Goal: Task Accomplishment & Management: Manage account settings

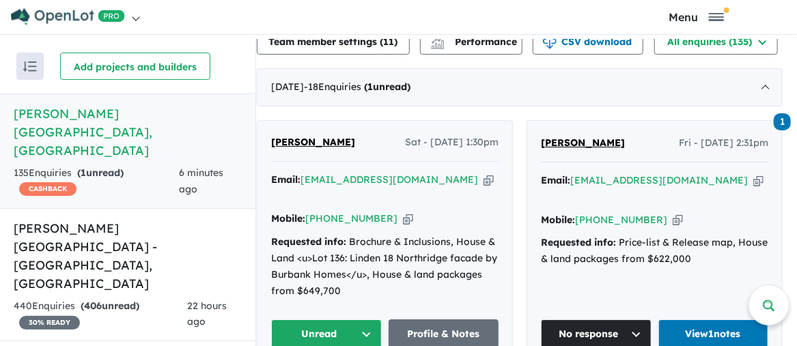
scroll to position [552, 0]
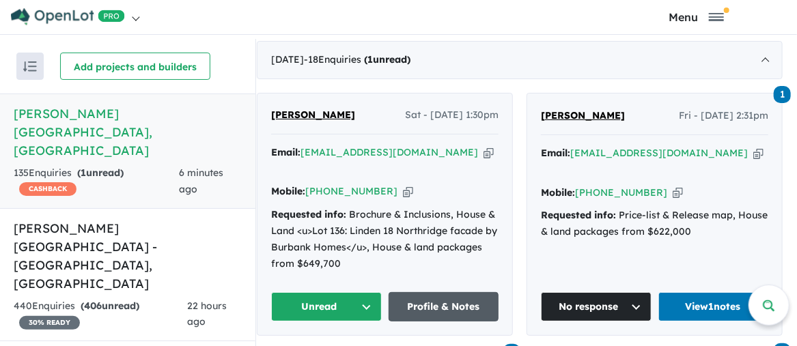
click at [449, 292] on link "Profile & Notes" at bounding box center [443, 306] width 111 height 29
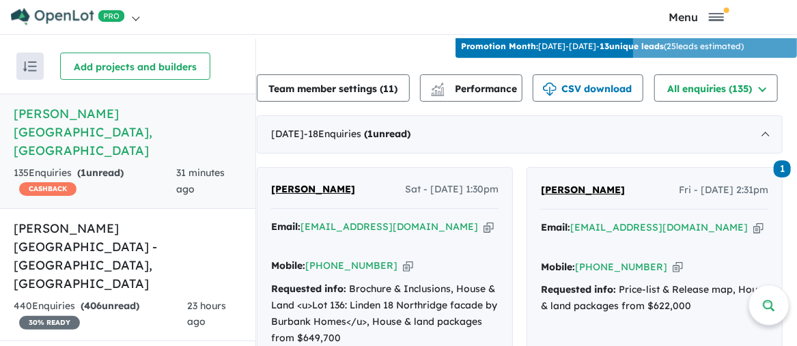
scroll to position [552, 0]
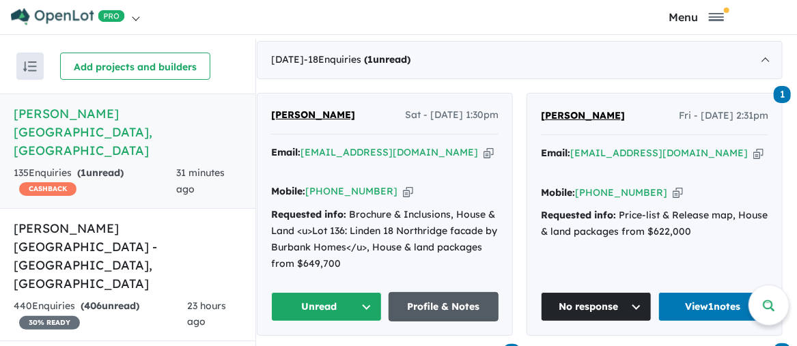
click at [458, 292] on link "Profile & Notes" at bounding box center [443, 306] width 111 height 29
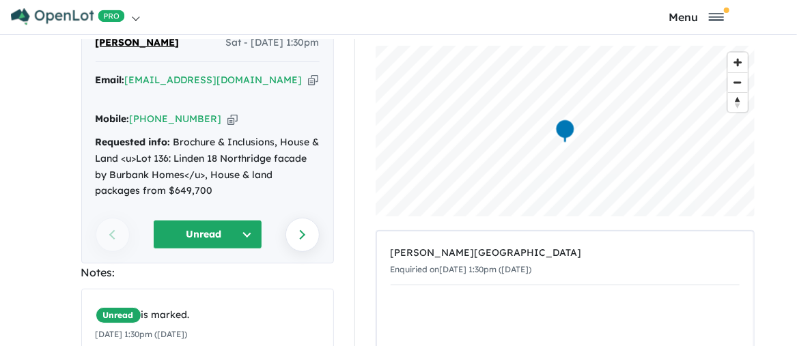
scroll to position [137, 0]
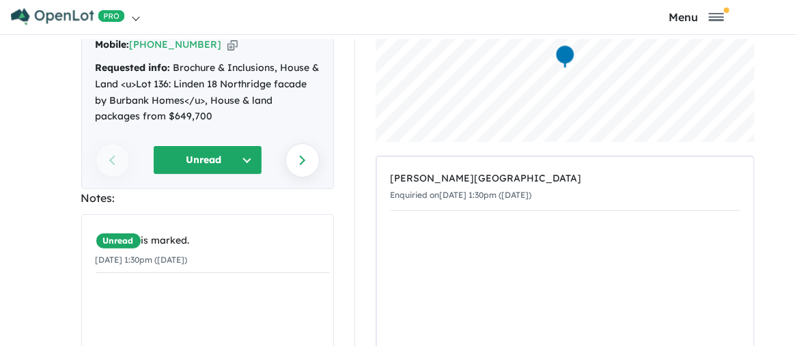
click at [246, 145] on button "Unread" at bounding box center [207, 159] width 109 height 29
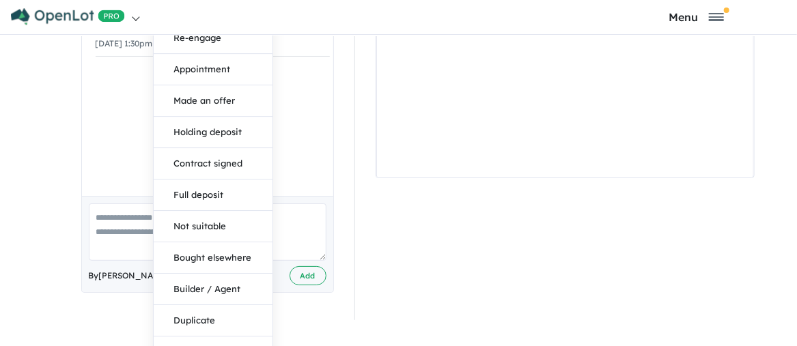
scroll to position [4, 0]
click at [199, 335] on button "No response" at bounding box center [213, 350] width 119 height 31
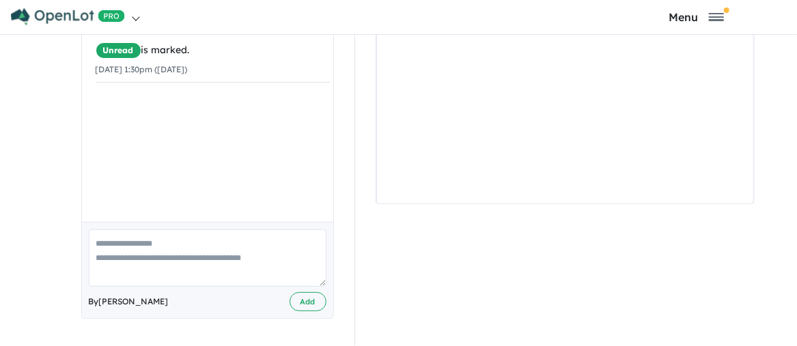
scroll to position [304, 0]
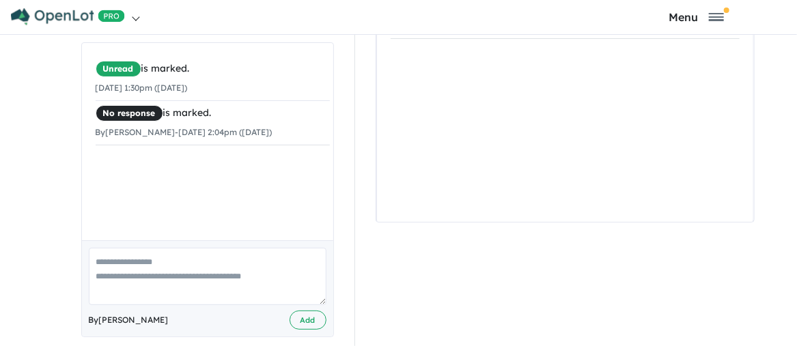
click at [99, 248] on textarea at bounding box center [208, 276] width 238 height 57
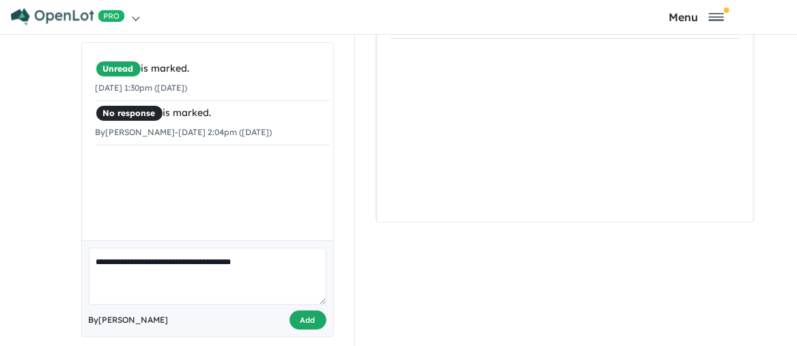
type textarea "**********"
click at [298, 311] on button "Add" at bounding box center [307, 321] width 37 height 20
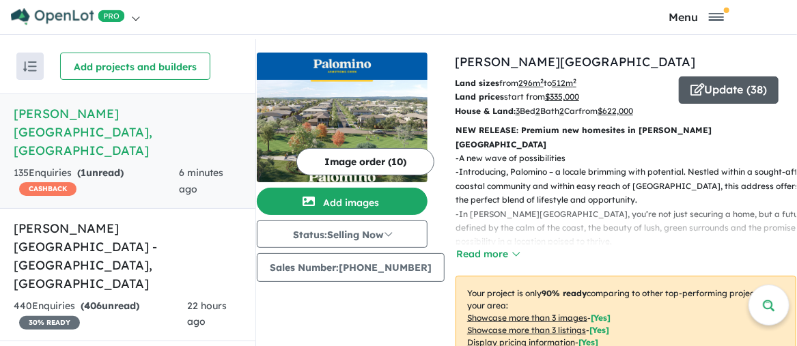
click at [736, 91] on button "Update ( 38 )" at bounding box center [729, 89] width 100 height 27
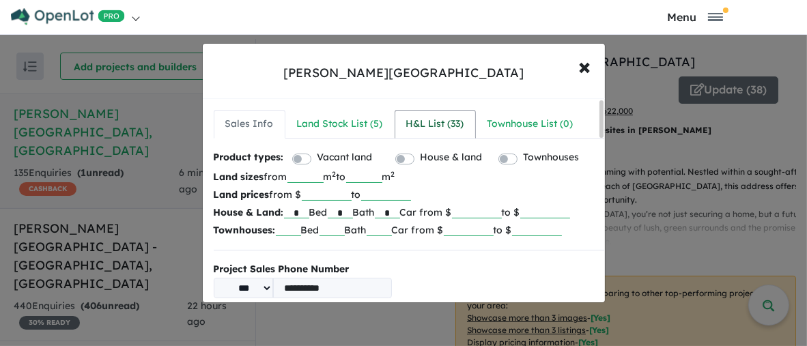
click at [428, 125] on div "H&L List ( 33 )" at bounding box center [435, 124] width 58 height 16
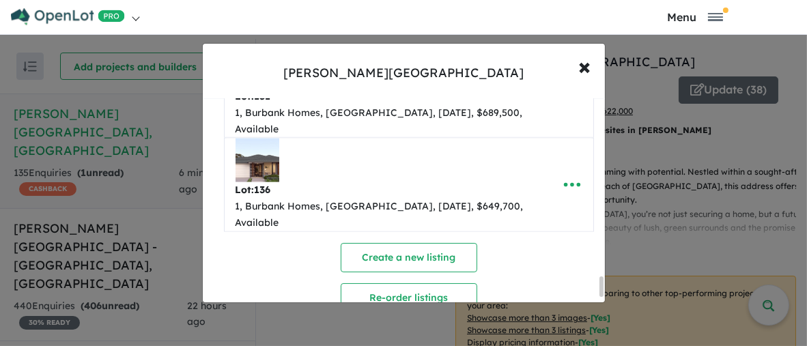
scroll to position [2253, 0]
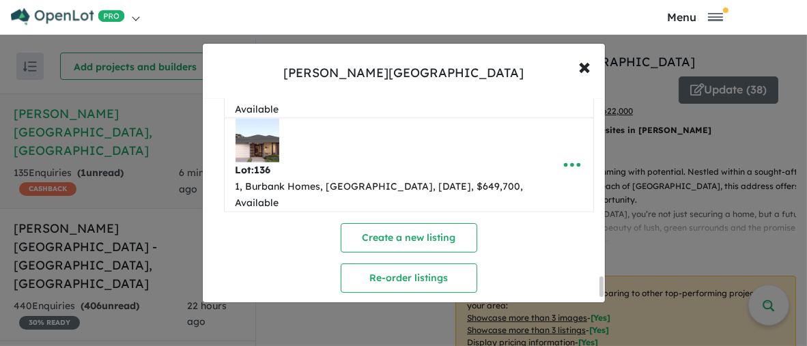
click at [259, 162] on img at bounding box center [258, 141] width 44 height 44
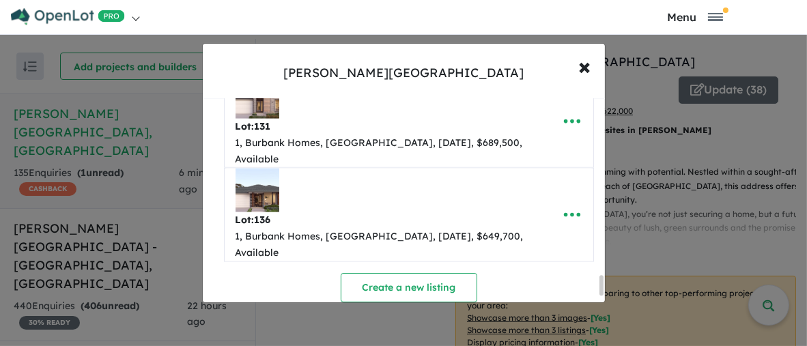
scroll to position [2236, 0]
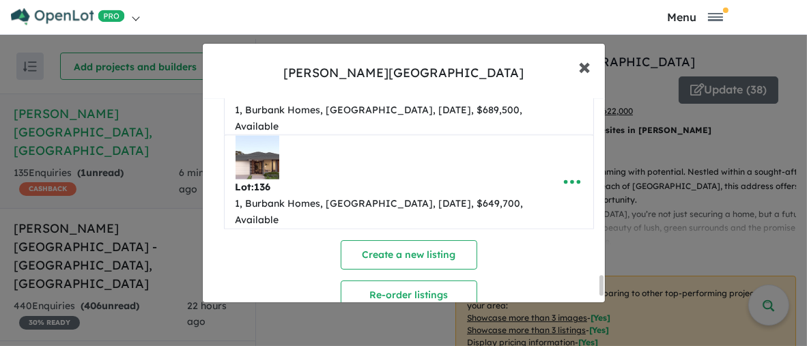
click at [589, 70] on span "×" at bounding box center [585, 65] width 12 height 29
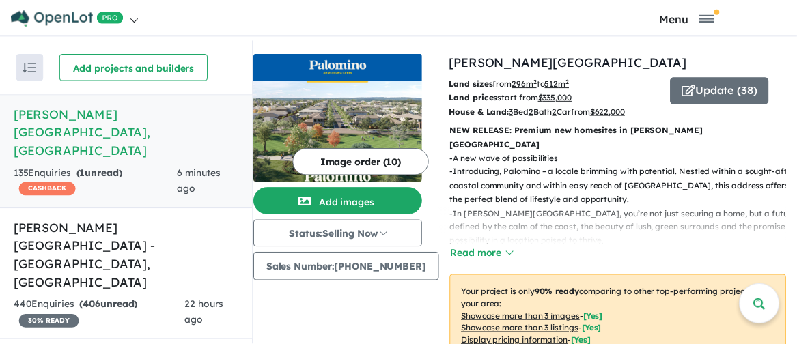
scroll to position [0, 0]
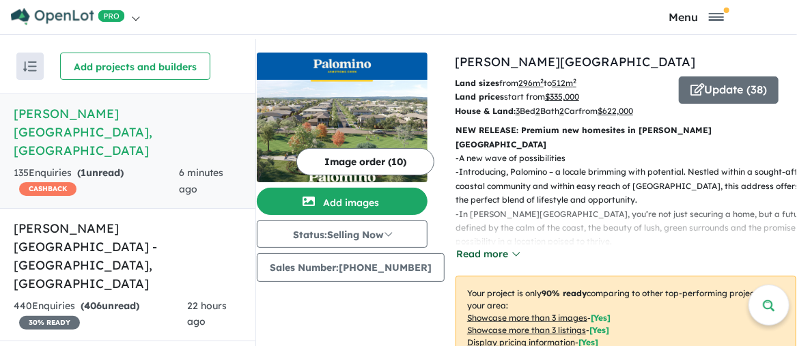
click at [475, 246] on button "Read more" at bounding box center [487, 254] width 64 height 16
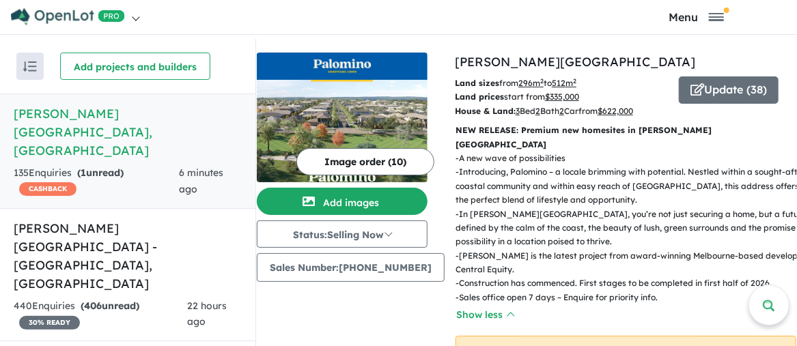
click at [160, 110] on h5 "[PERSON_NAME][GEOGRAPHIC_DATA] , [GEOGRAPHIC_DATA]" at bounding box center [128, 131] width 228 height 55
click at [153, 117] on h5 "[PERSON_NAME][GEOGRAPHIC_DATA] , [GEOGRAPHIC_DATA]" at bounding box center [128, 131] width 228 height 55
click at [716, 14] on span "Toggle navigation" at bounding box center [716, 13] width 15 height 1
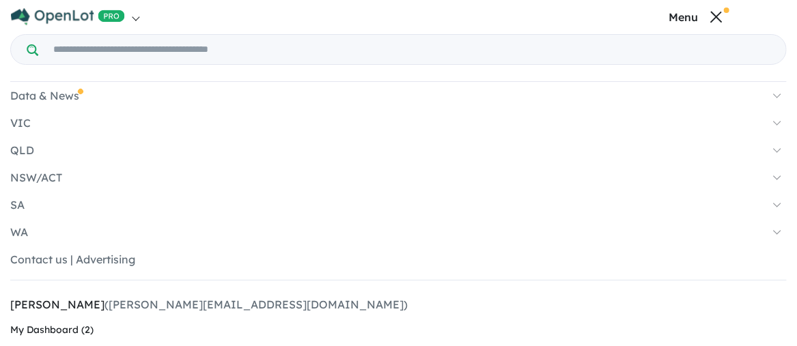
click at [716, 17] on span "Toggle navigation" at bounding box center [717, 17] width 12 height 12
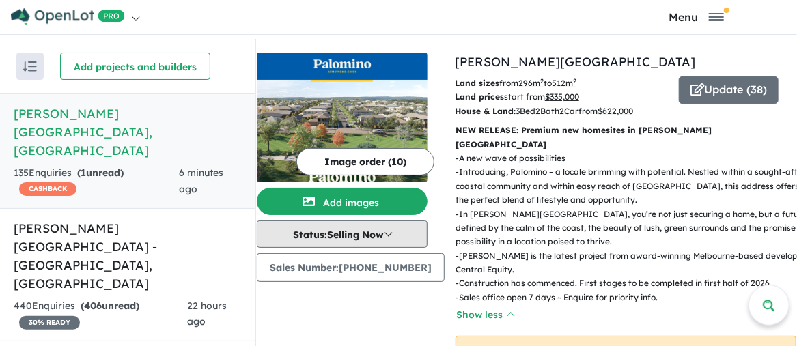
click at [401, 234] on button "Status: Selling Now" at bounding box center [342, 234] width 171 height 27
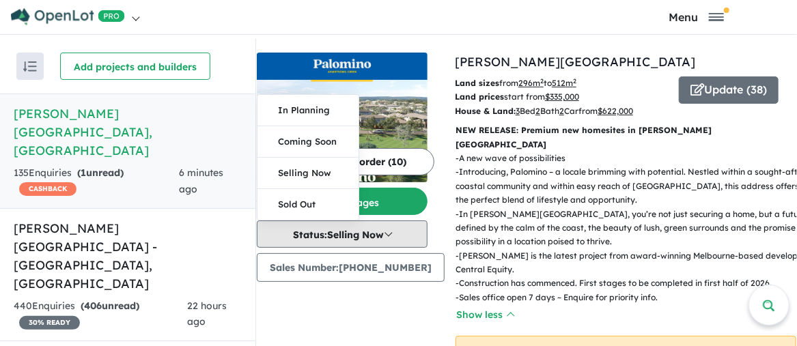
click at [401, 234] on button "Status: Selling Now" at bounding box center [342, 234] width 171 height 27
